Goal: Navigation & Orientation: Understand site structure

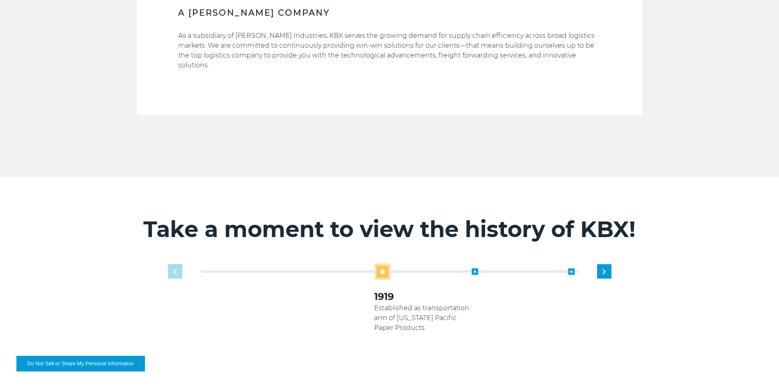
scroll to position [442, 0]
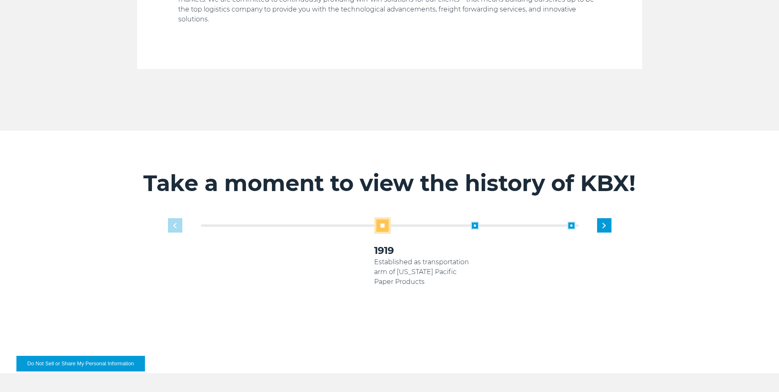
click at [386, 221] on span at bounding box center [382, 225] width 16 height 16
click at [479, 221] on div "2010 [PERSON_NAME] Rail & [PERSON_NAME] International Logistics arms begin supp…" at bounding box center [519, 263] width 97 height 85
click at [472, 221] on span at bounding box center [475, 225] width 8 height 8
click at [473, 221] on span at bounding box center [475, 225] width 8 height 8
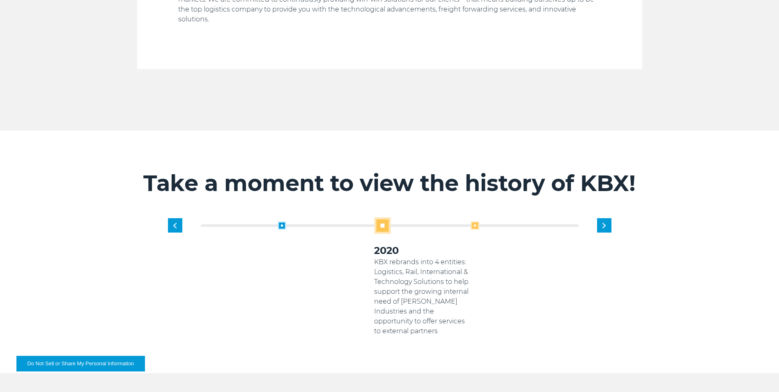
click at [474, 221] on span at bounding box center [475, 225] width 8 height 8
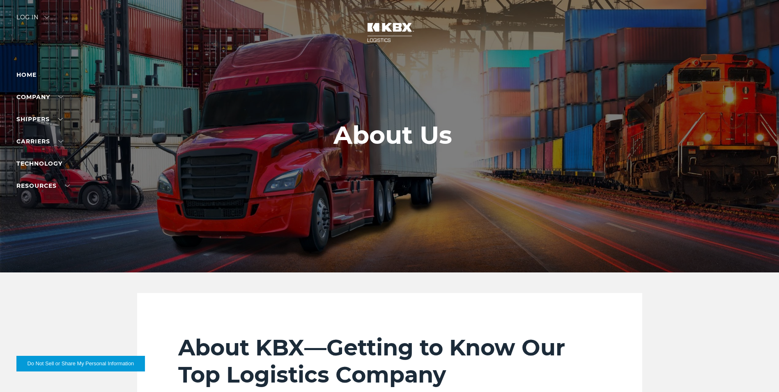
scroll to position [0, 0]
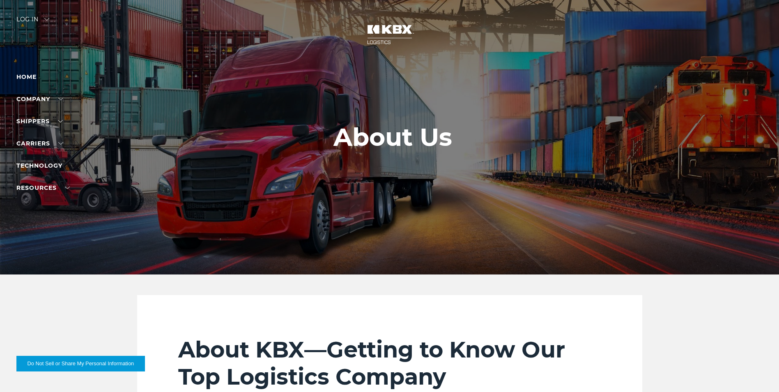
click at [383, 35] on img at bounding box center [390, 34] width 62 height 36
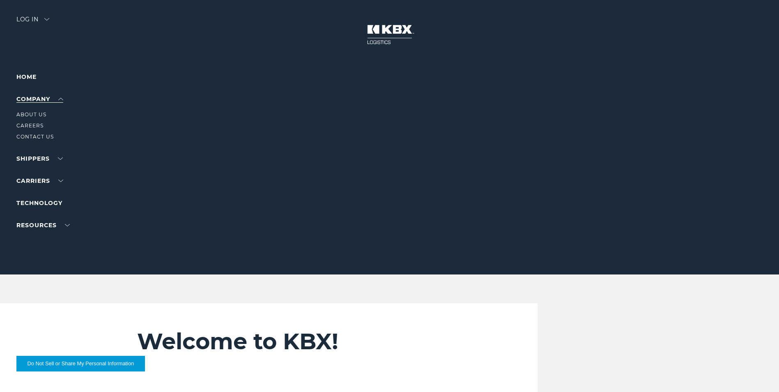
click at [30, 98] on link "Company" at bounding box center [39, 98] width 47 height 7
click at [160, 56] on div at bounding box center [392, 137] width 785 height 274
